Goal: Find specific page/section: Find specific page/section

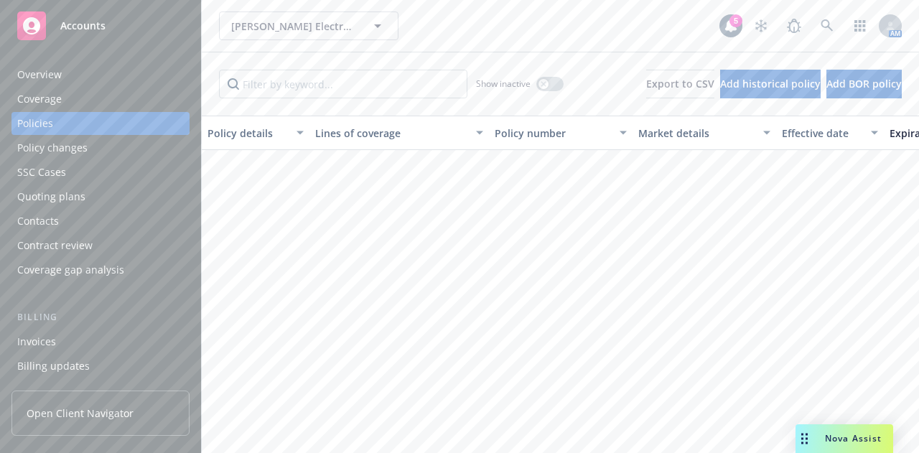
scroll to position [437, 0]
